Goal: Task Accomplishment & Management: Complete application form

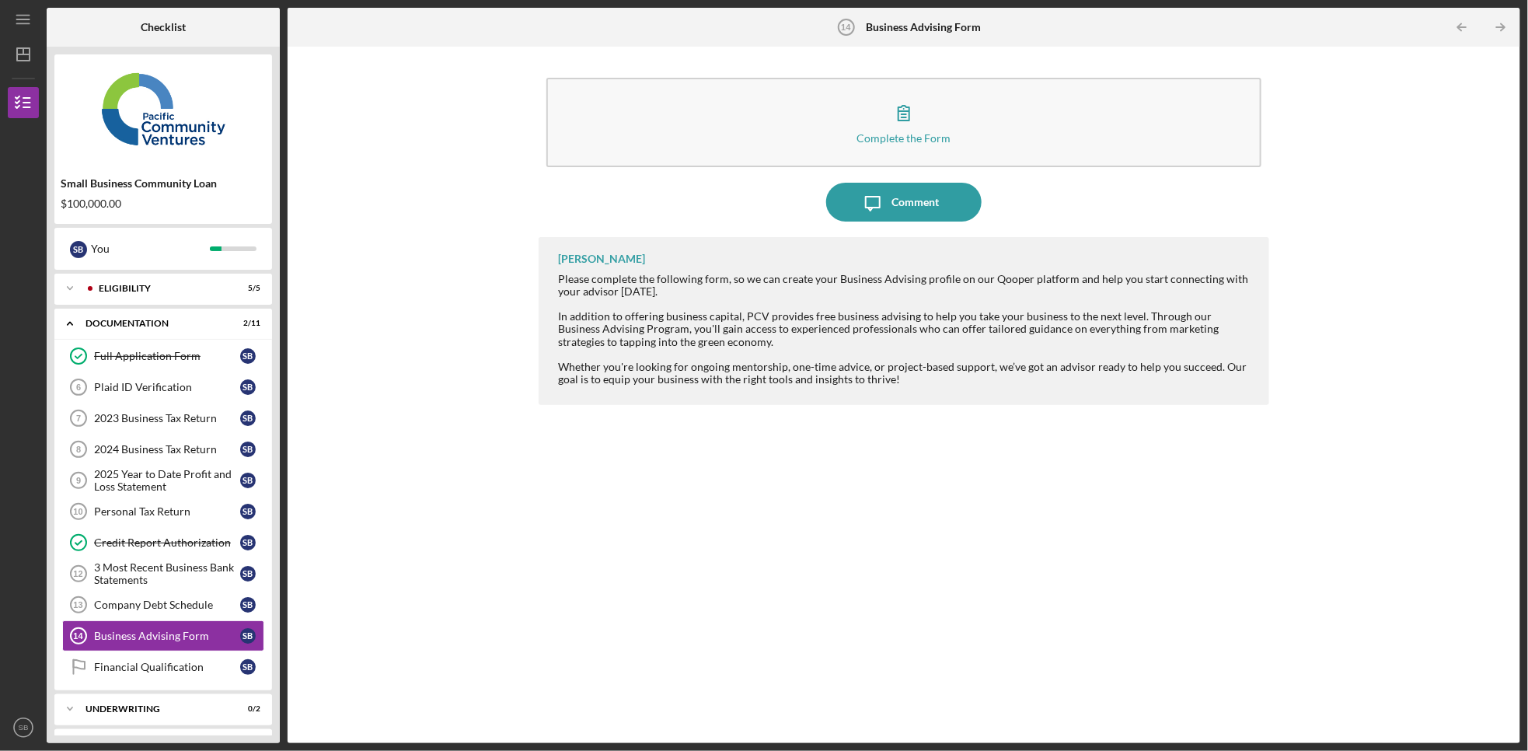
scroll to position [15, 0]
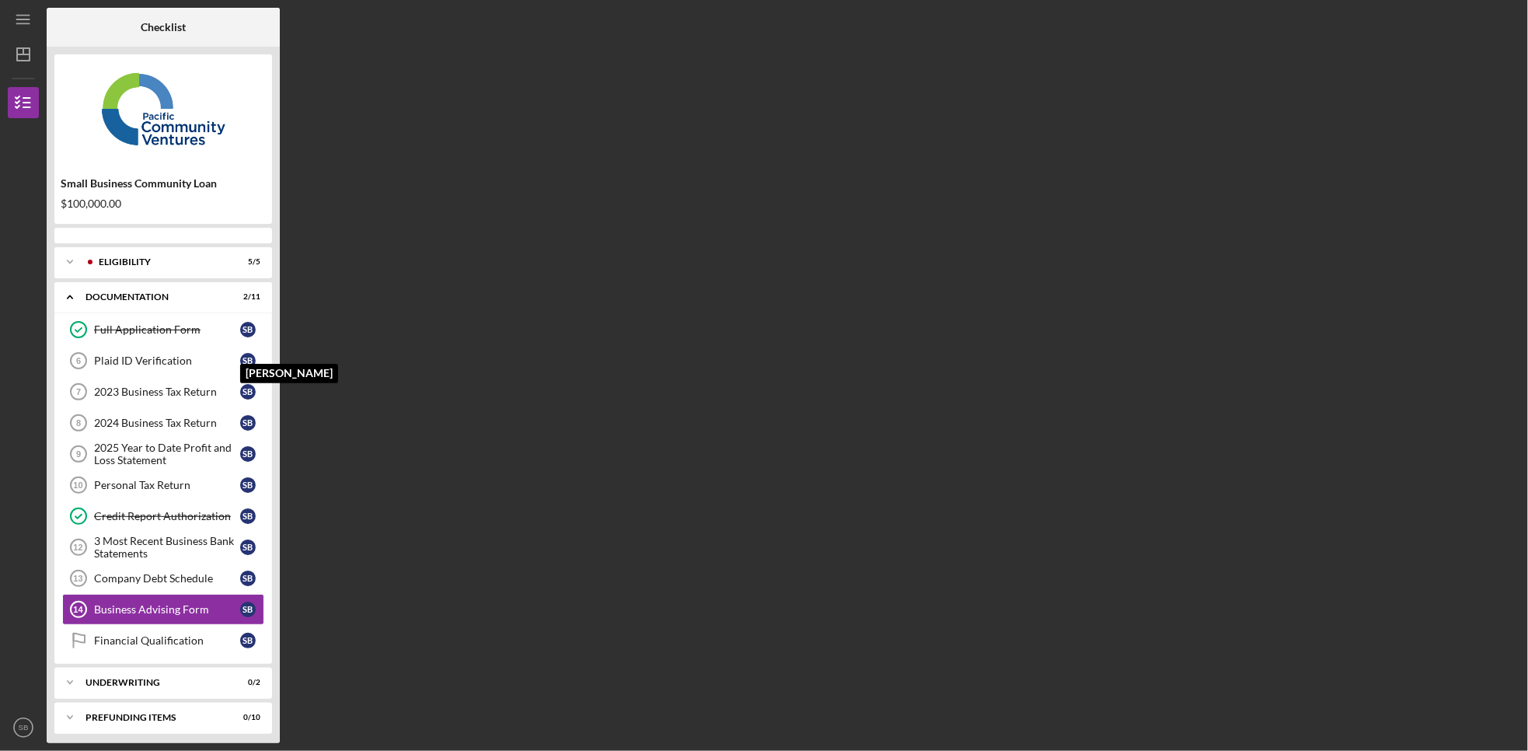
scroll to position [15, 0]
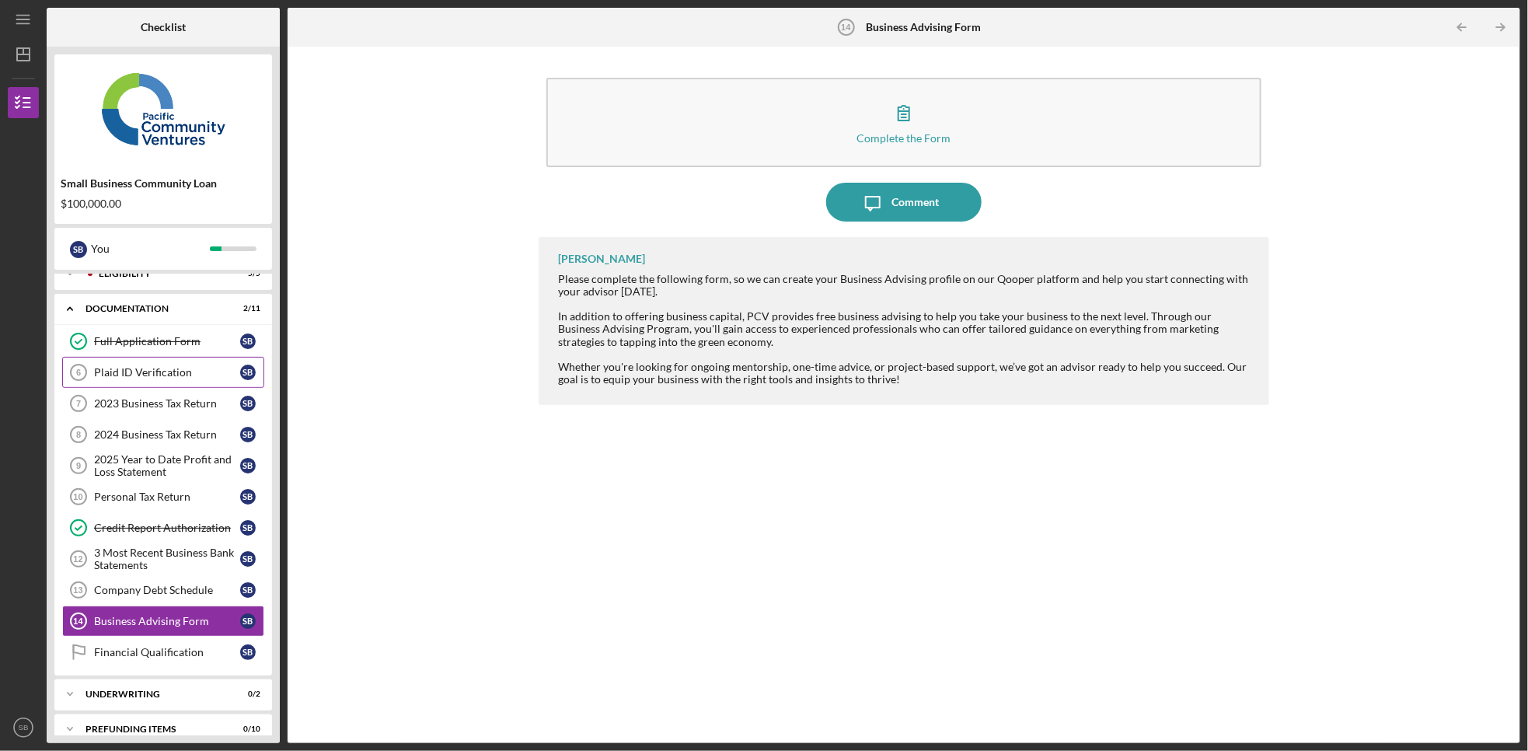
click at [184, 385] on link "Plaid ID Verification 6 Plaid ID Verification S B" at bounding box center [163, 372] width 202 height 31
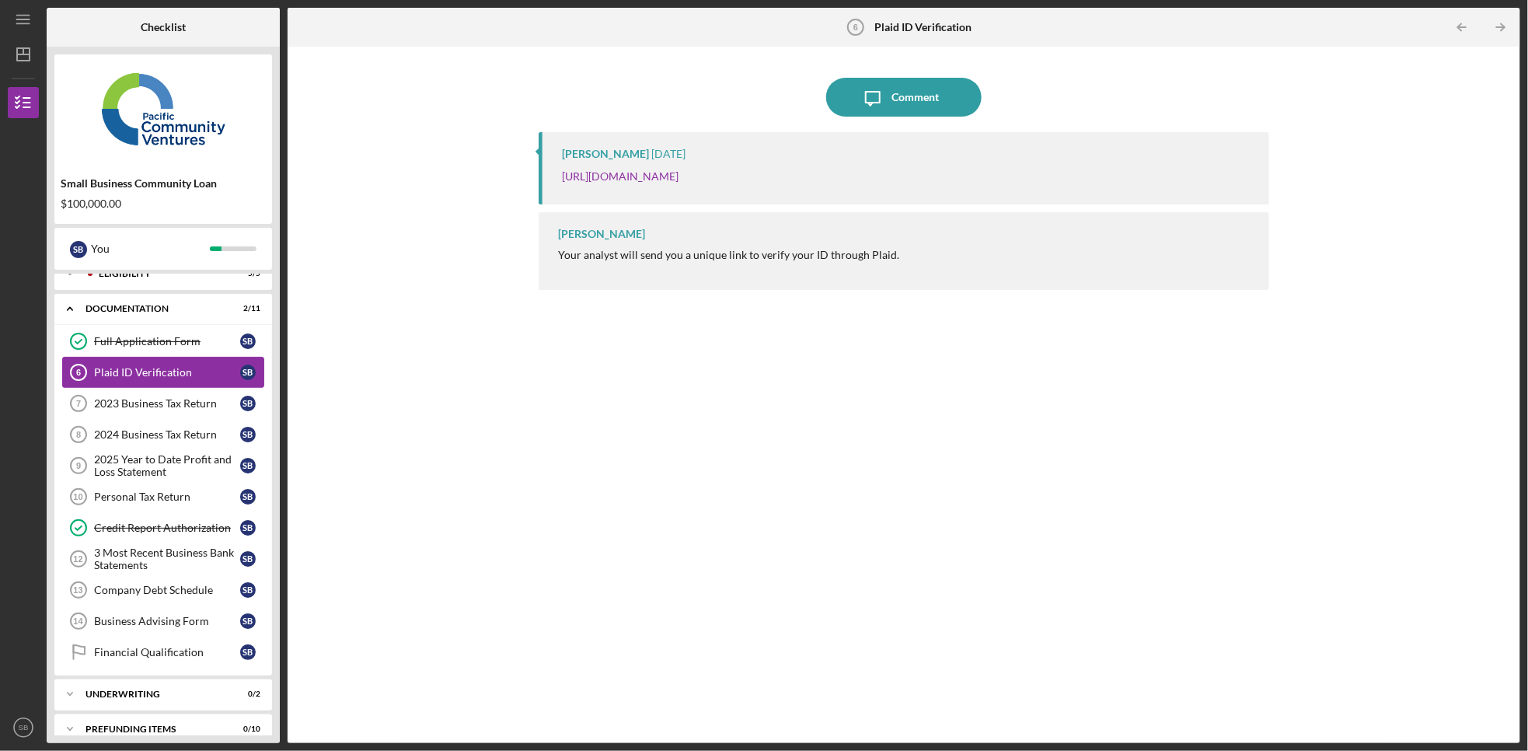
click at [92, 367] on icon "Plaid ID Verification 6" at bounding box center [78, 372] width 39 height 39
click at [145, 408] on div "2023 Business Tax Return" at bounding box center [167, 403] width 146 height 12
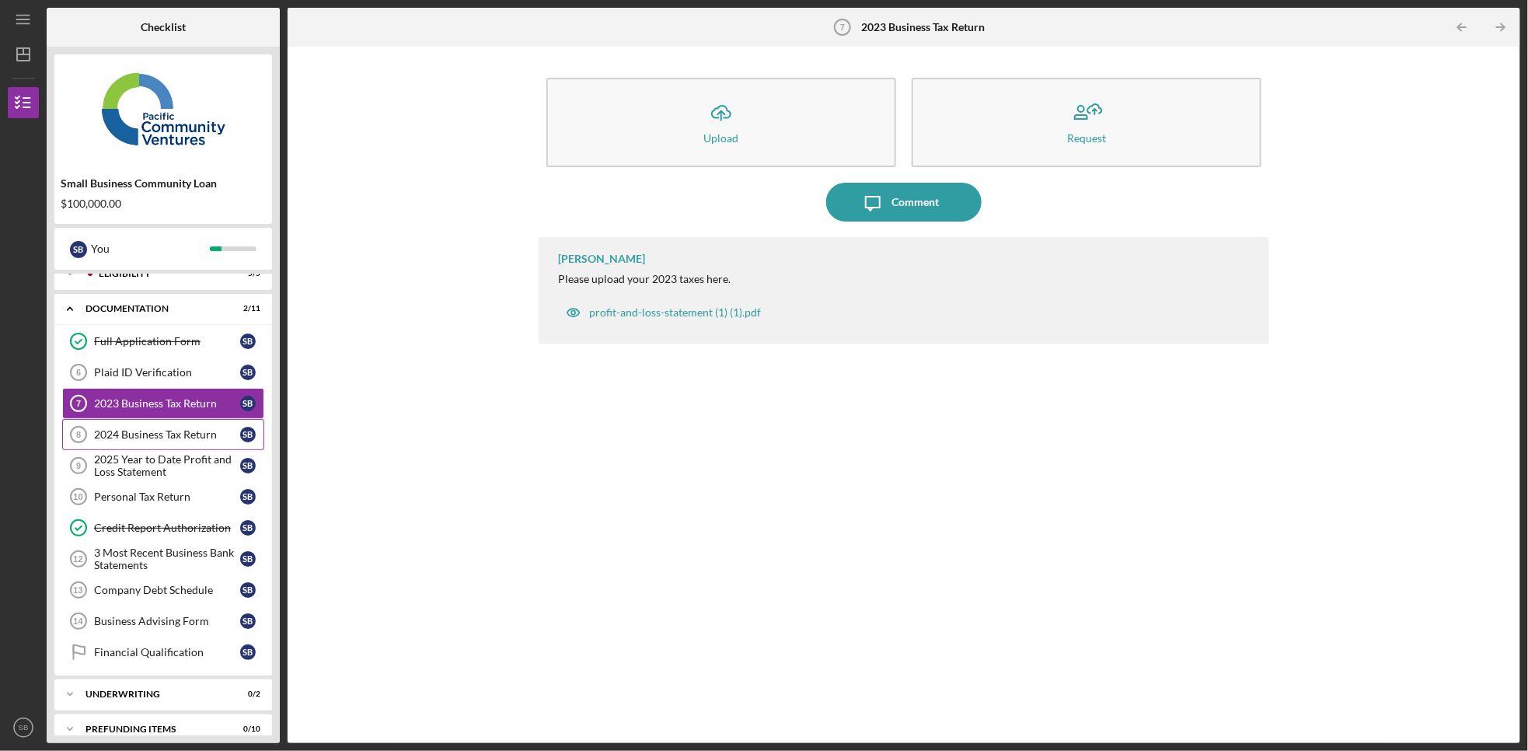
click at [159, 441] on div "2024 Business Tax Return" at bounding box center [167, 434] width 146 height 12
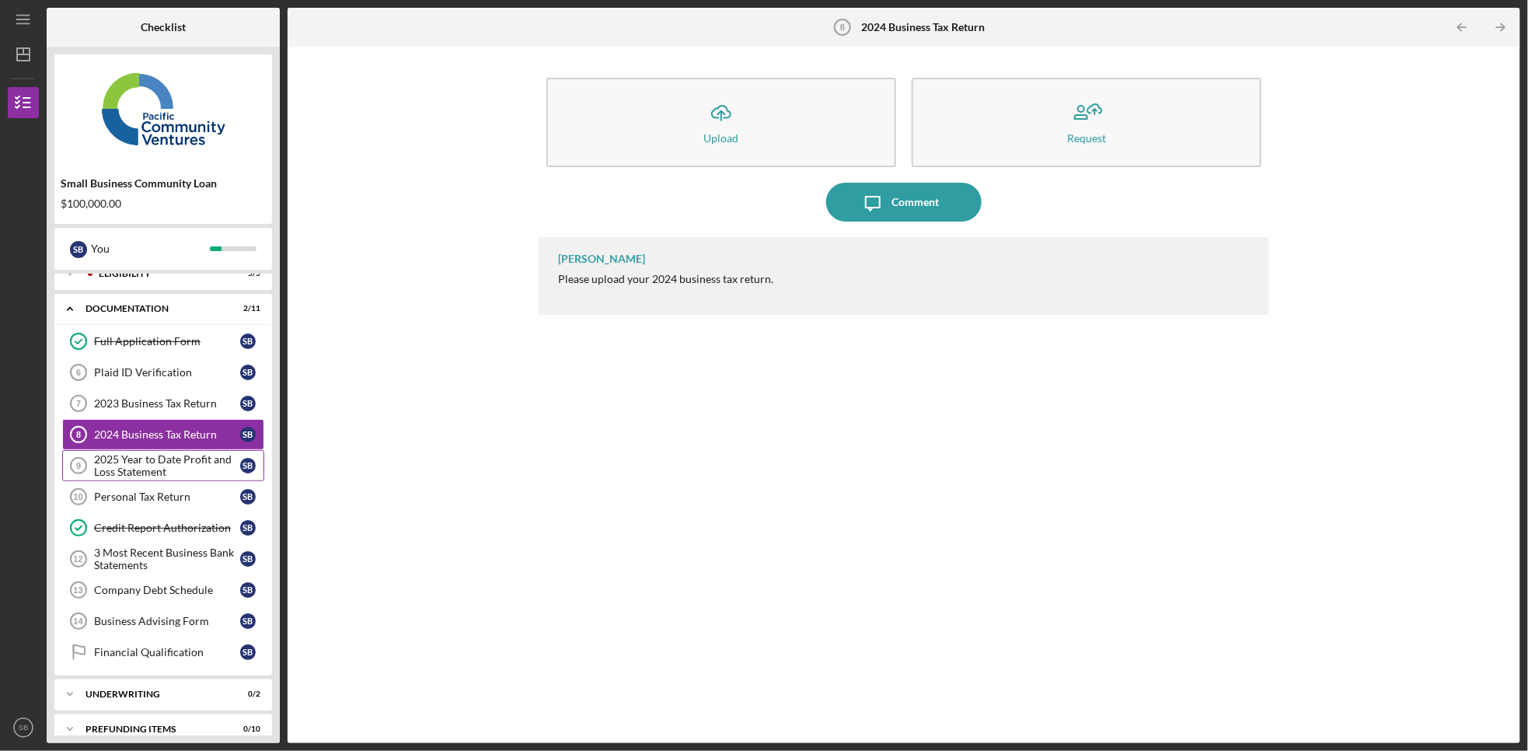
click at [166, 464] on div "2025 Year to Date Profit and Loss Statement" at bounding box center [167, 465] width 146 height 25
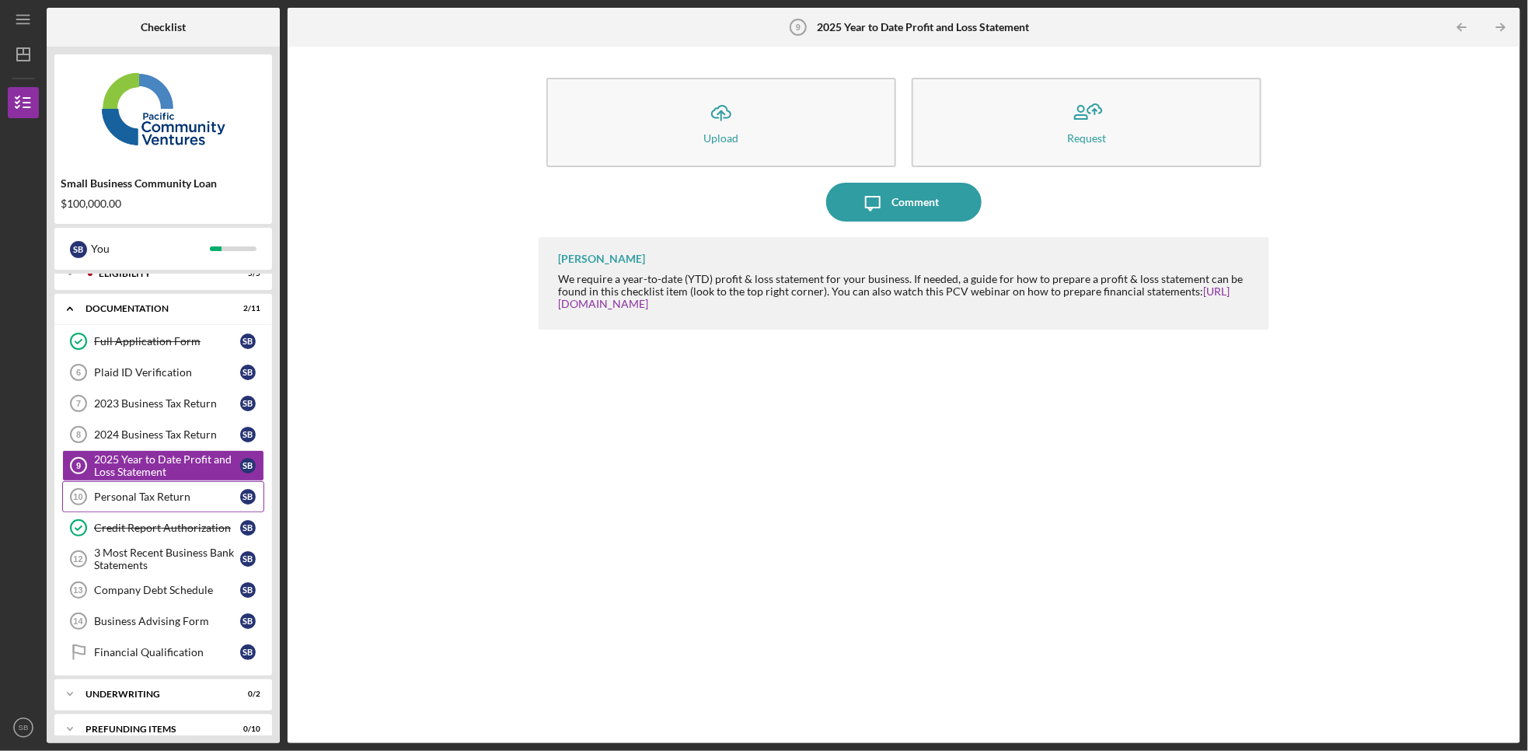
click at [96, 503] on div "Personal Tax Return" at bounding box center [167, 496] width 146 height 12
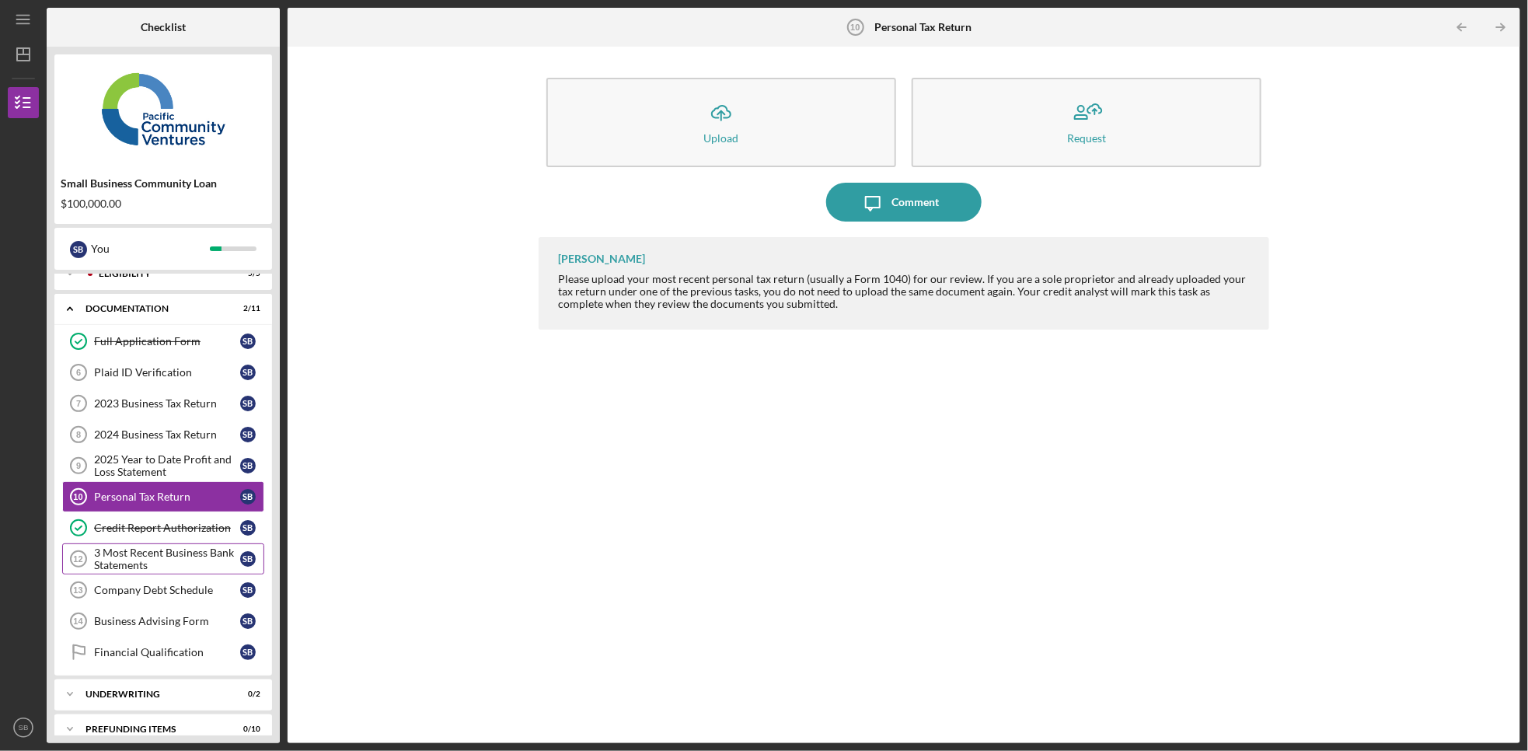
click at [135, 552] on div "3 Most Recent Business Bank Statements" at bounding box center [167, 558] width 146 height 25
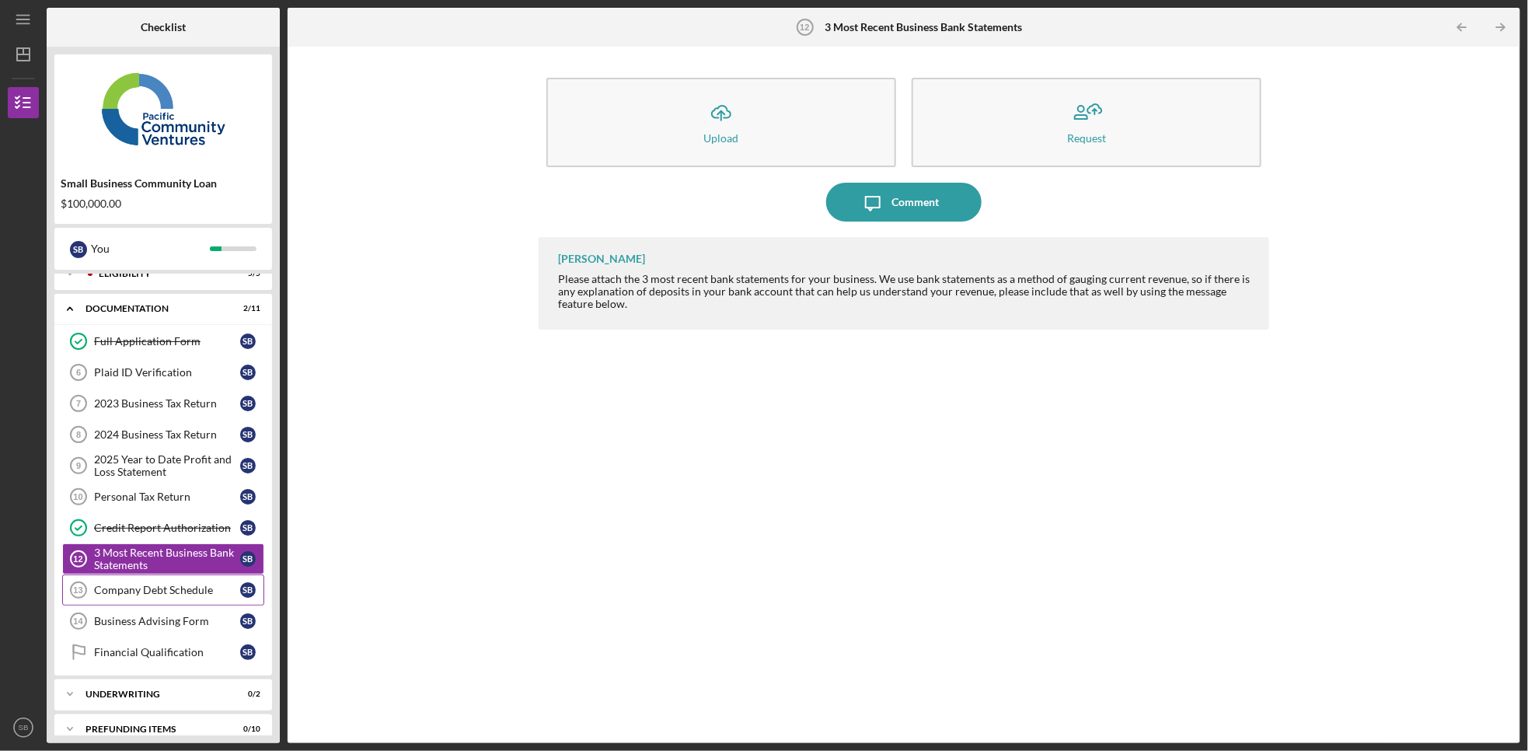
click at [145, 586] on link "Company Debt Schedule 13 Company Debt Schedule S B" at bounding box center [163, 589] width 202 height 31
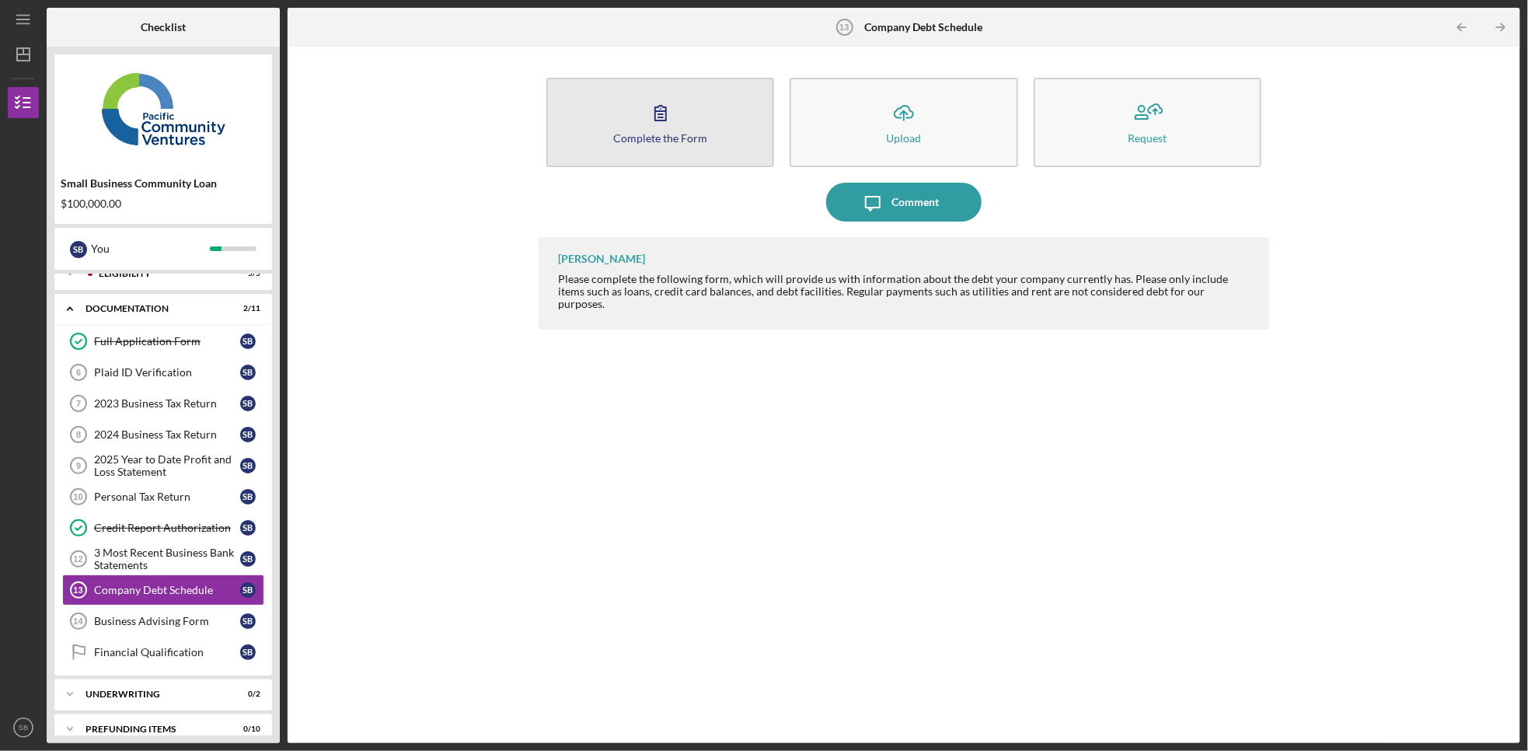
click at [712, 108] on button "Complete the Form Form" at bounding box center [660, 122] width 228 height 89
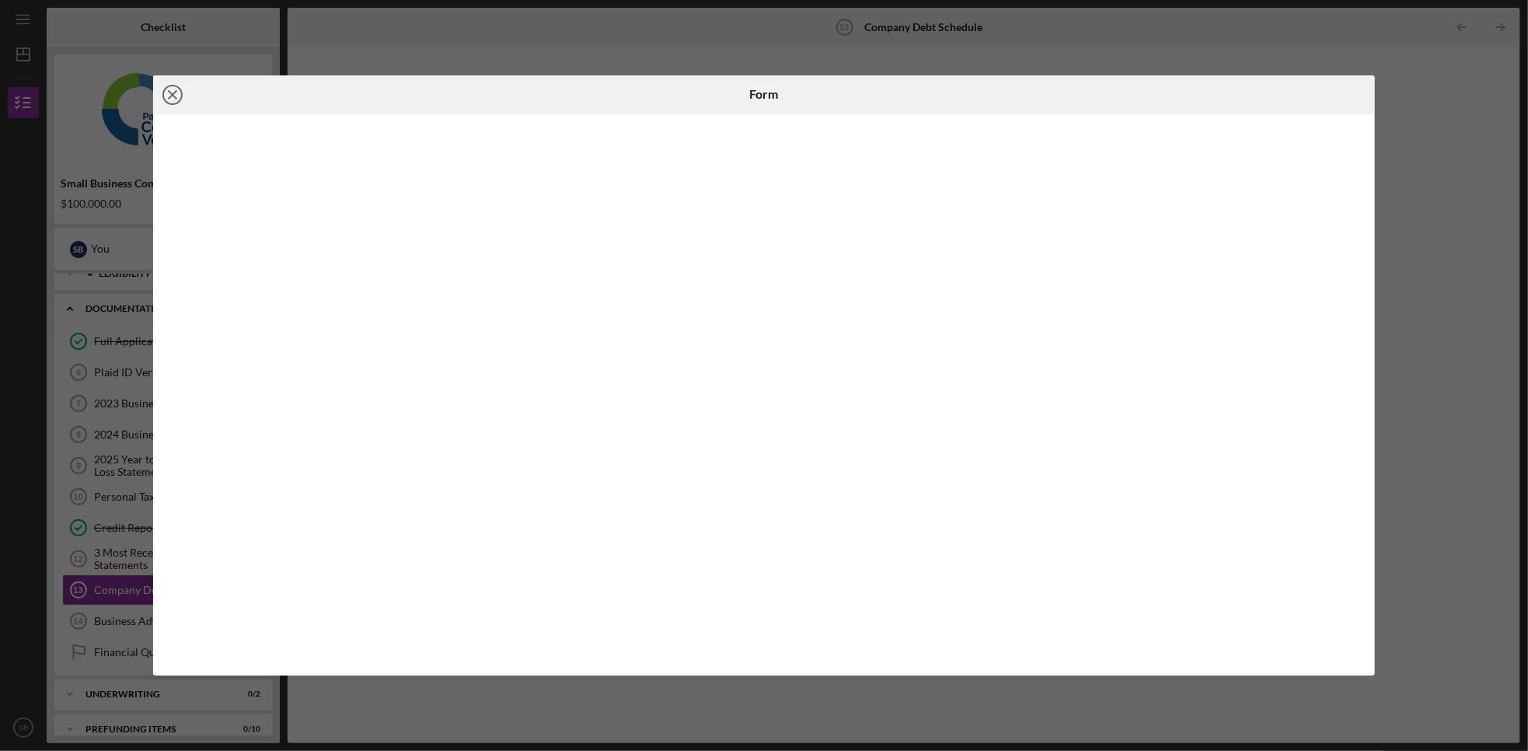
click at [173, 96] on line at bounding box center [173, 95] width 8 height 8
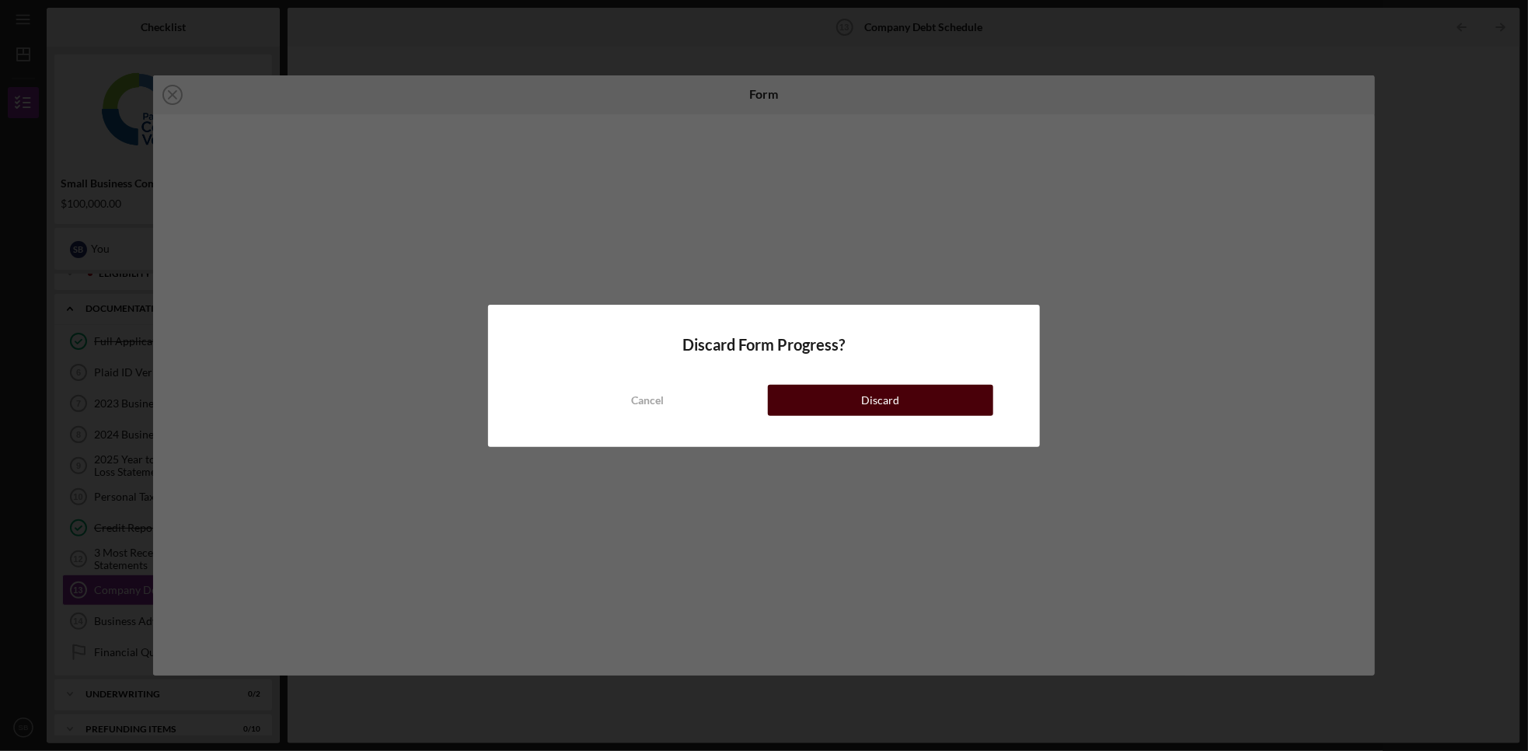
click at [845, 390] on button "Discard" at bounding box center [880, 400] width 225 height 31
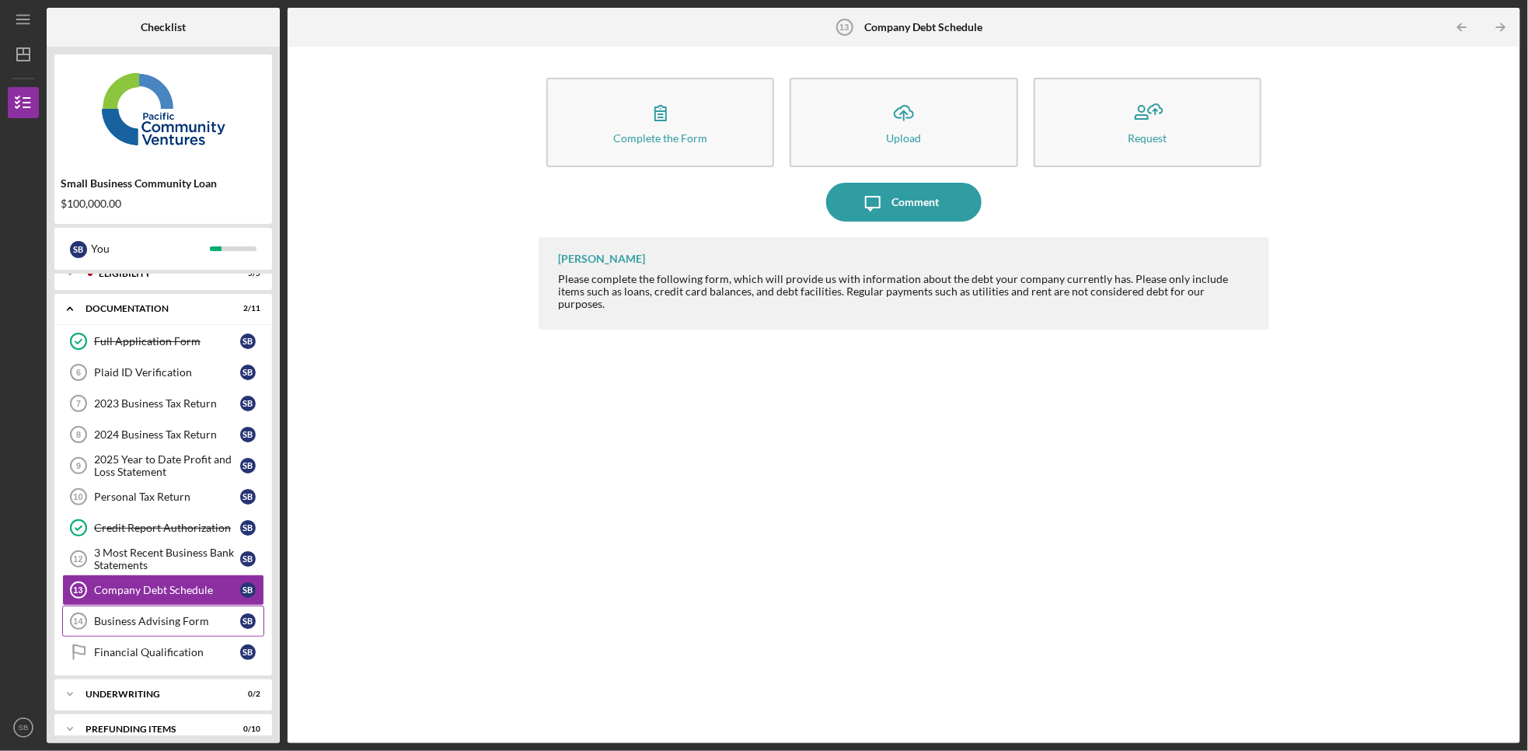
click at [138, 627] on div "Business Advising Form" at bounding box center [167, 621] width 146 height 12
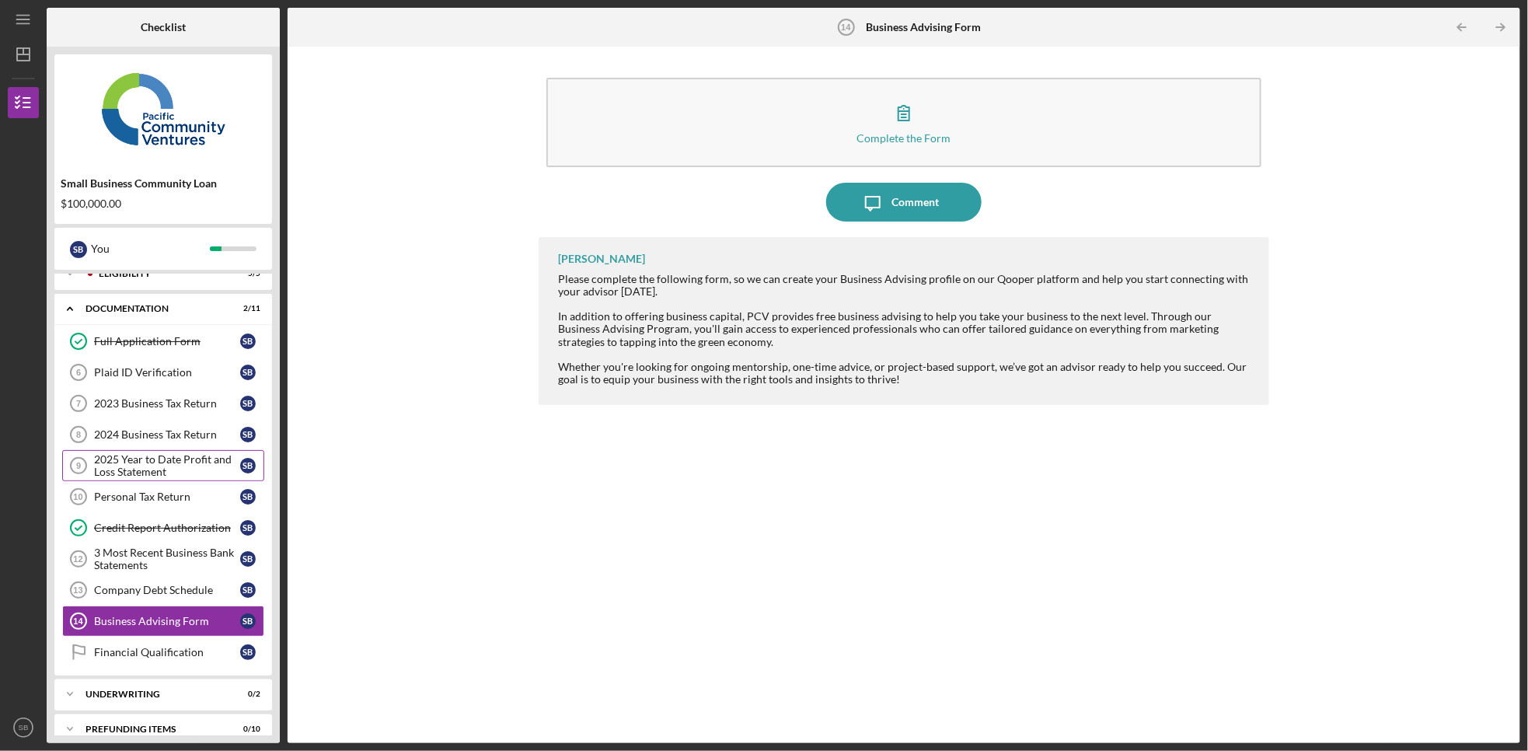
click at [162, 465] on div "2025 Year to Date Profit and Loss Statement" at bounding box center [167, 465] width 146 height 25
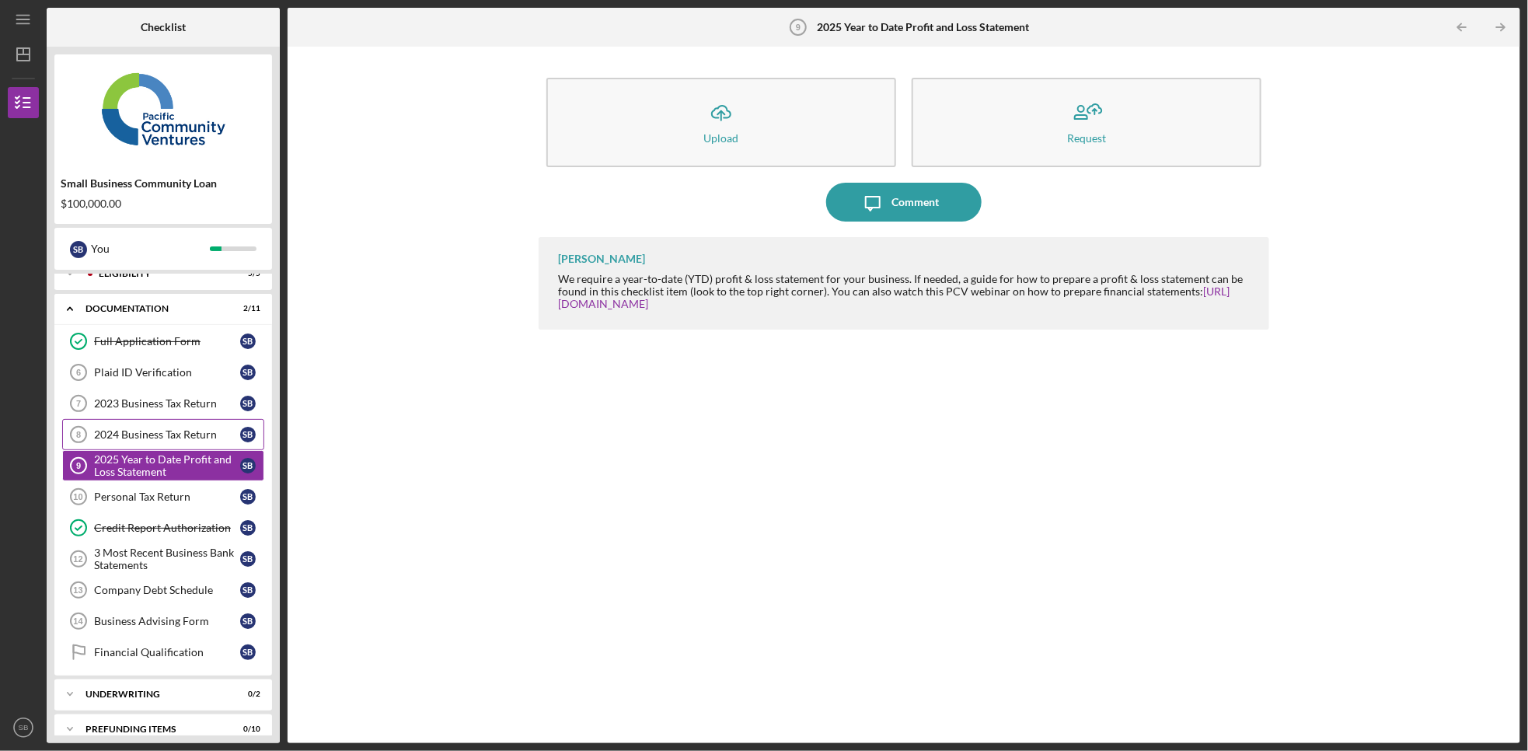
click at [150, 445] on link "2024 Business Tax Return 8 2024 Business Tax Return S B" at bounding box center [163, 434] width 202 height 31
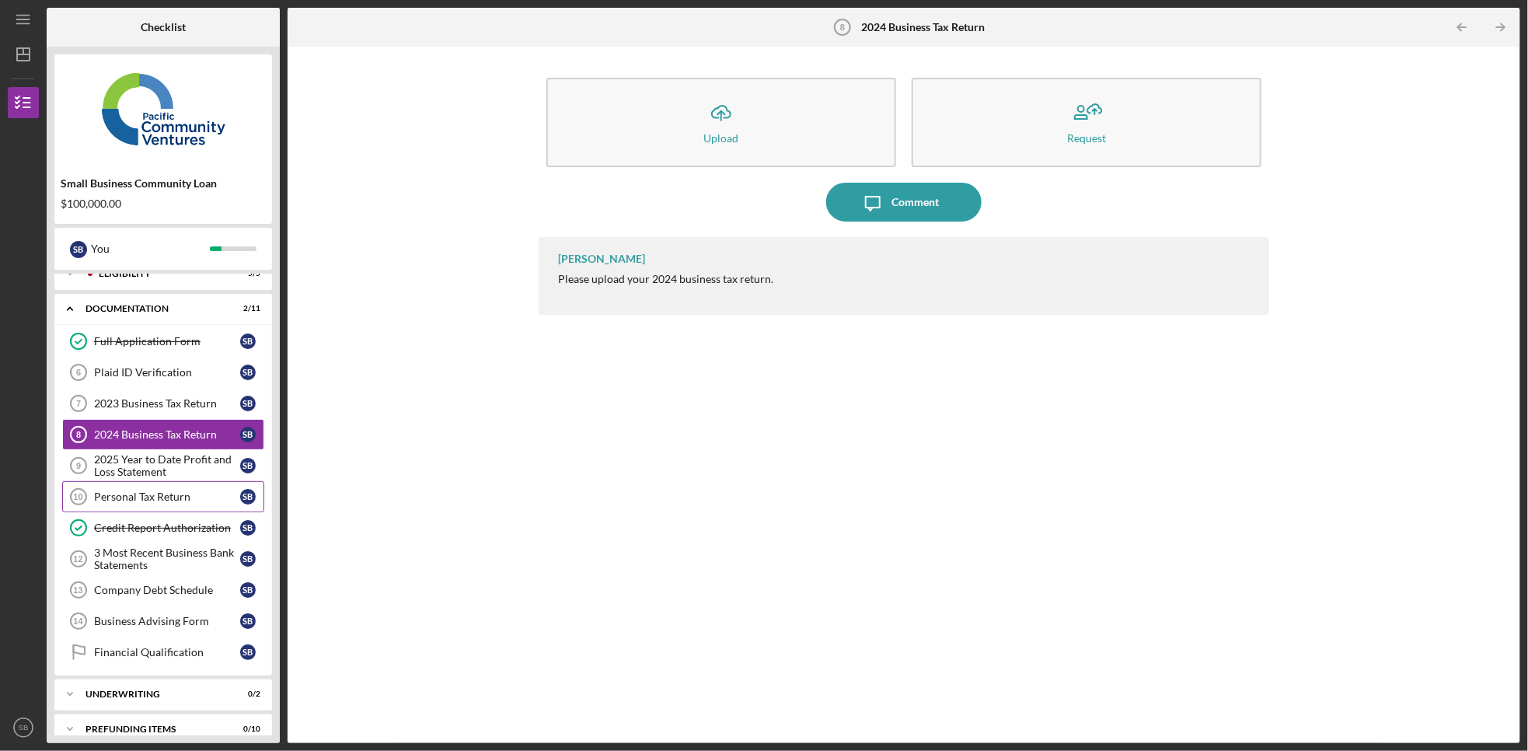
click at [122, 495] on div "Personal Tax Return" at bounding box center [167, 496] width 146 height 12
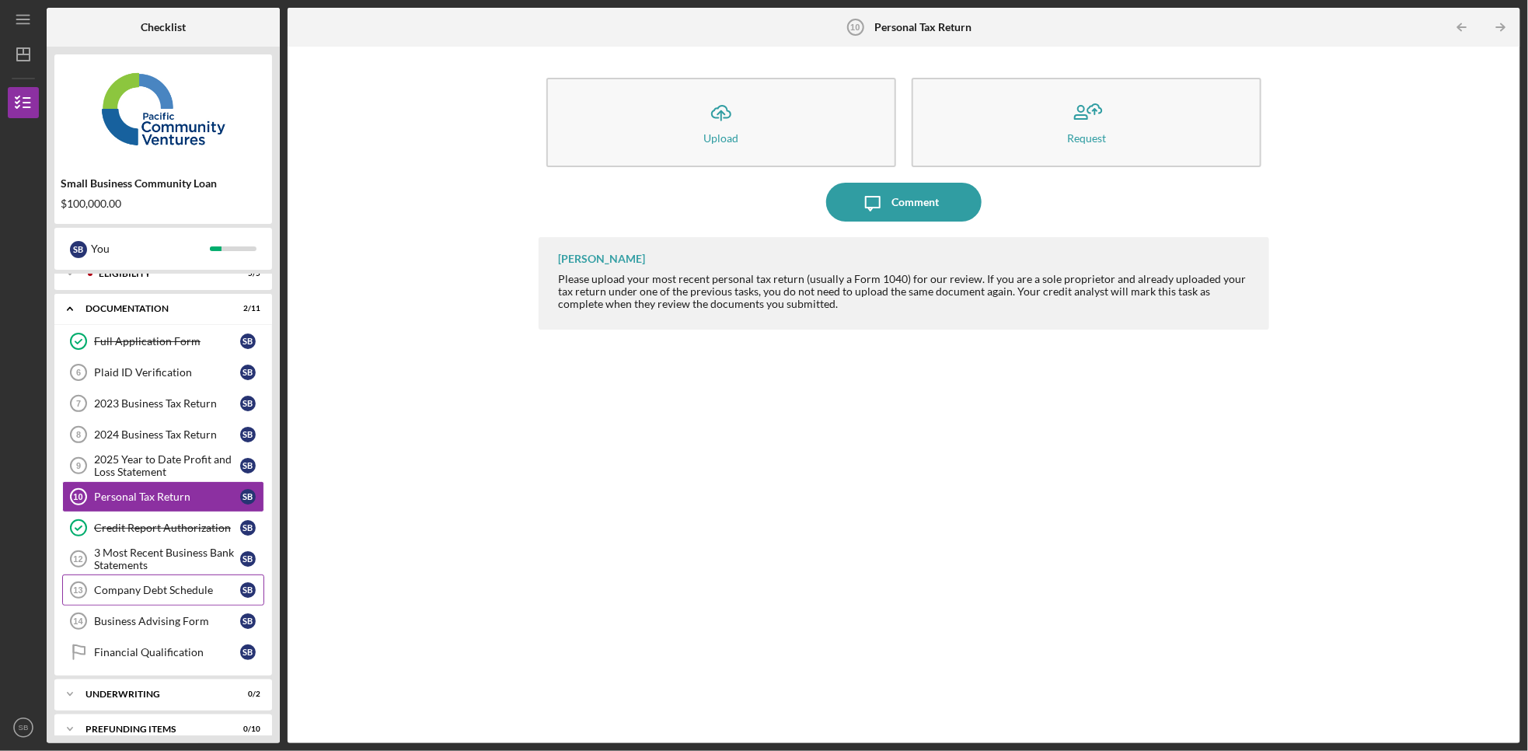
click at [143, 579] on link "Company Debt Schedule 13 Company Debt Schedule S B" at bounding box center [163, 589] width 202 height 31
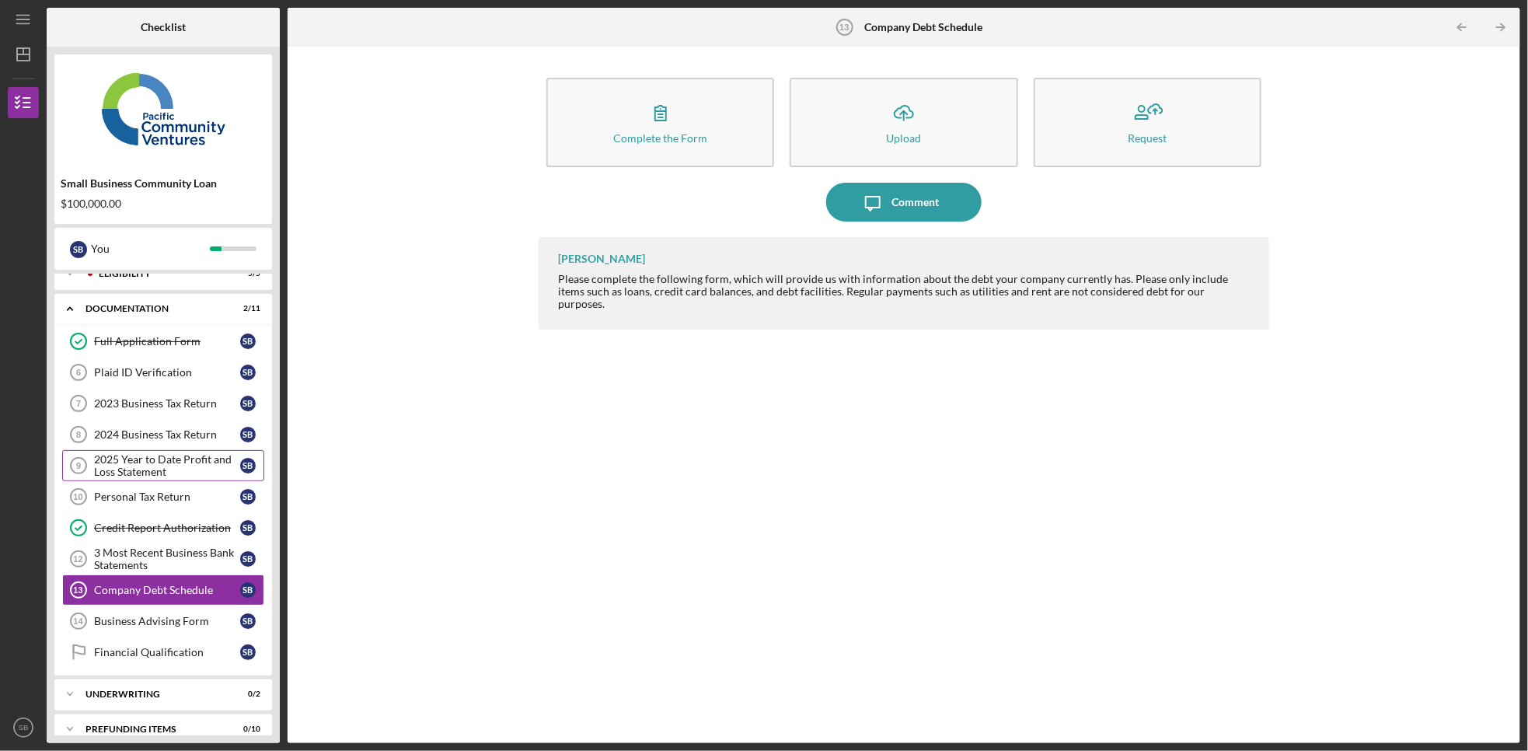
click at [141, 453] on link "2025 Year to Date Profit and Loss Statement 9 2025 Year to Date Profit and Loss…" at bounding box center [163, 465] width 202 height 31
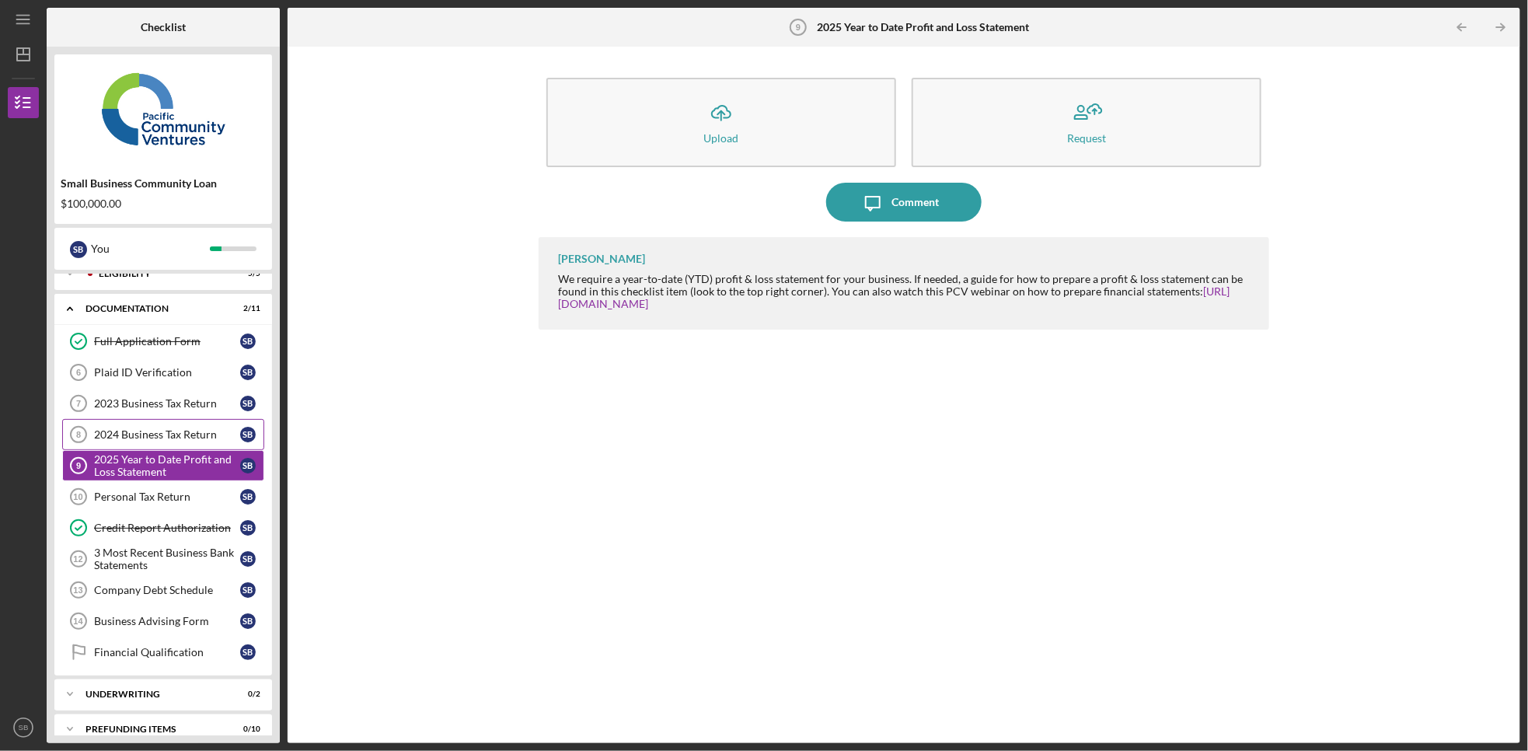
click at [135, 430] on div "2024 Business Tax Return" at bounding box center [167, 434] width 146 height 12
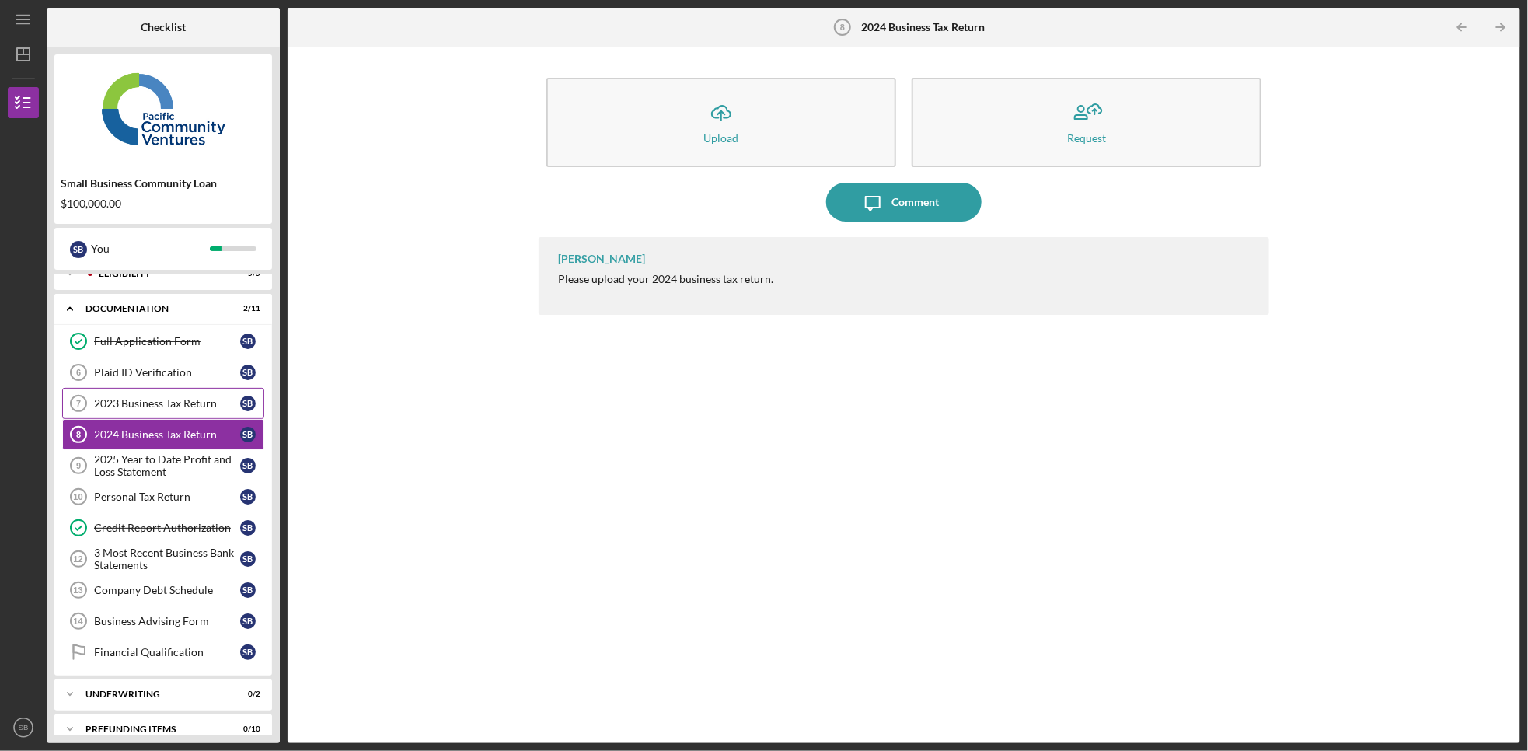
click at [129, 406] on div "2023 Business Tax Return" at bounding box center [167, 403] width 146 height 12
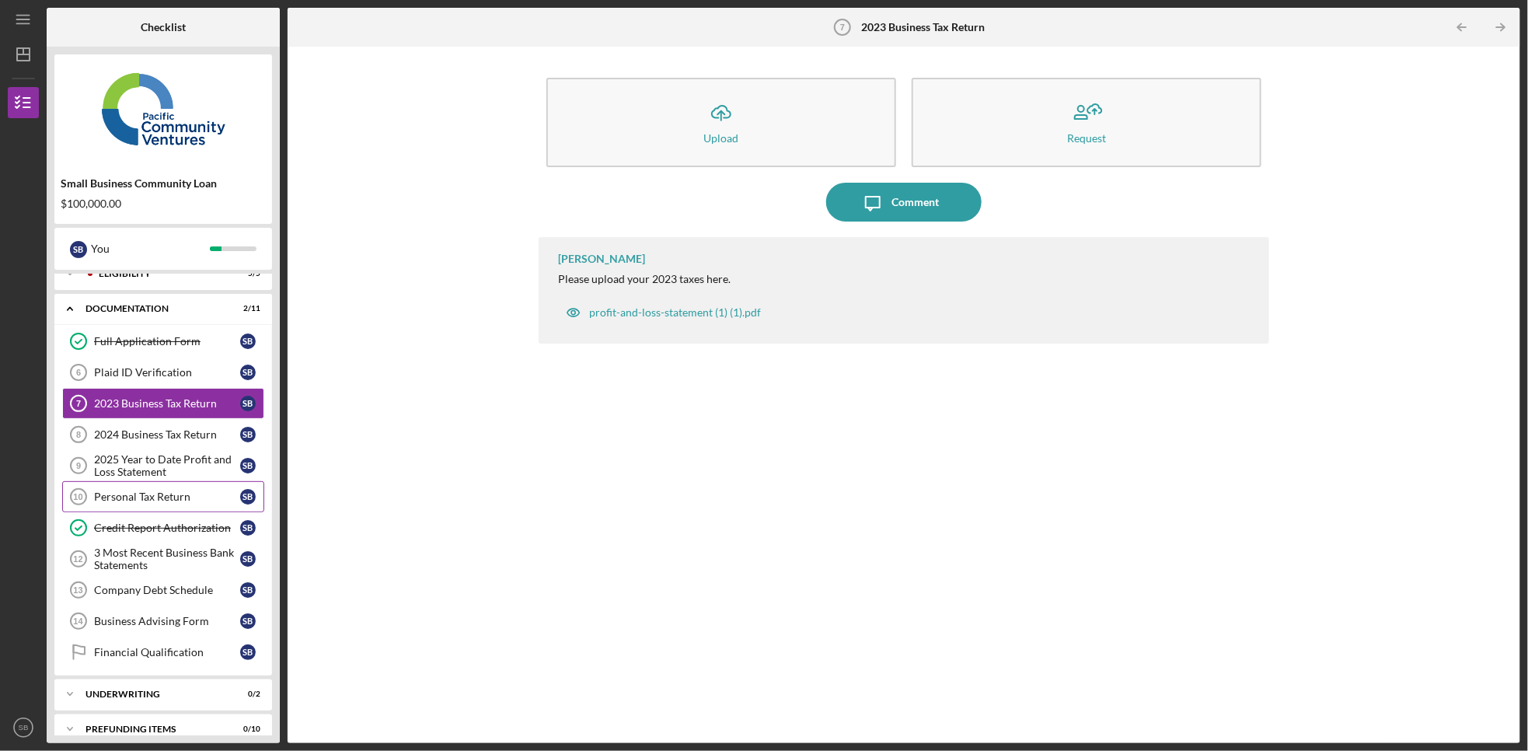
click at [135, 485] on link "Personal Tax Return 10 Personal Tax Return S B" at bounding box center [163, 496] width 202 height 31
